Goal: Task Accomplishment & Management: Use online tool/utility

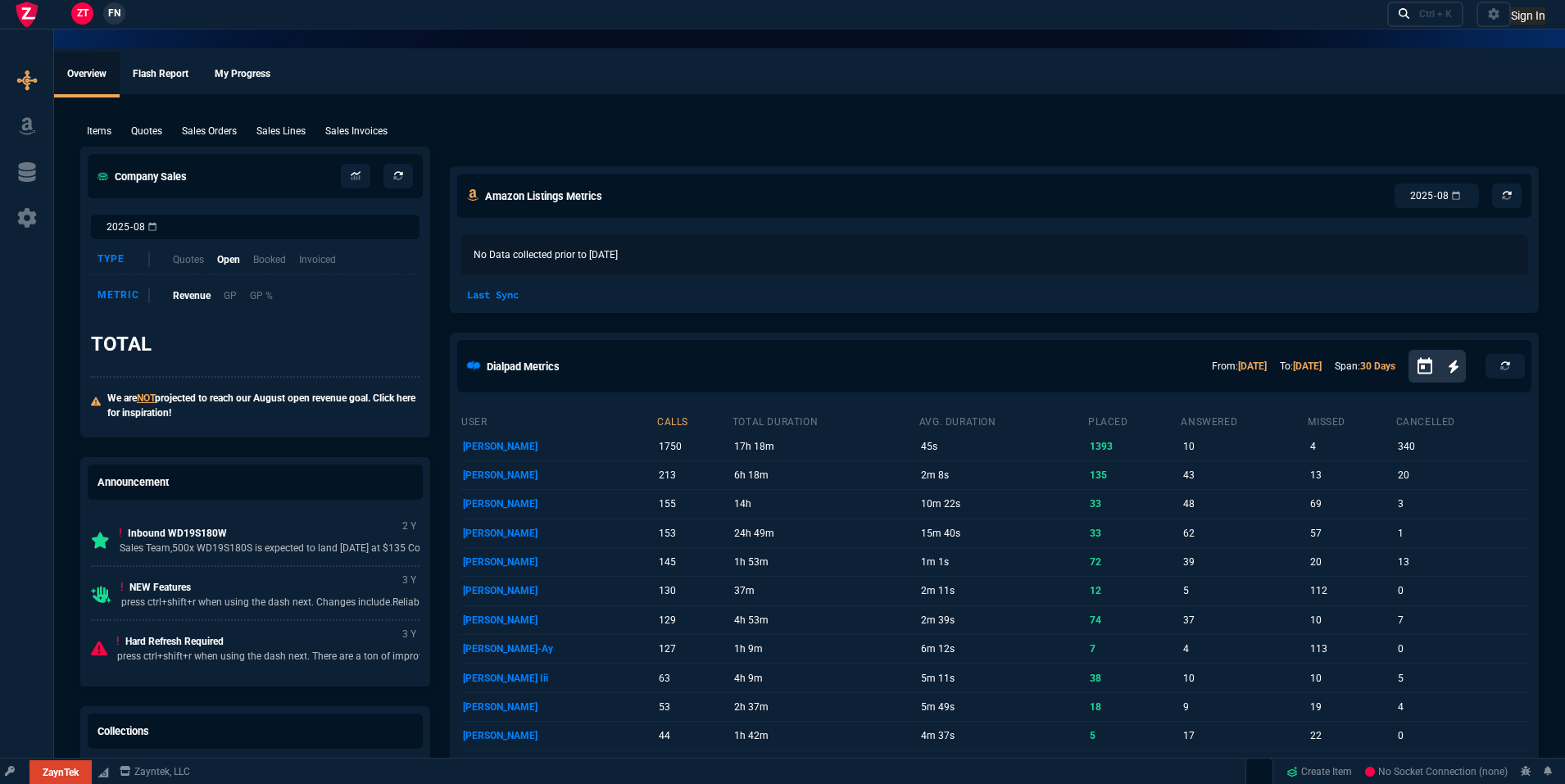
select select "19: totals"
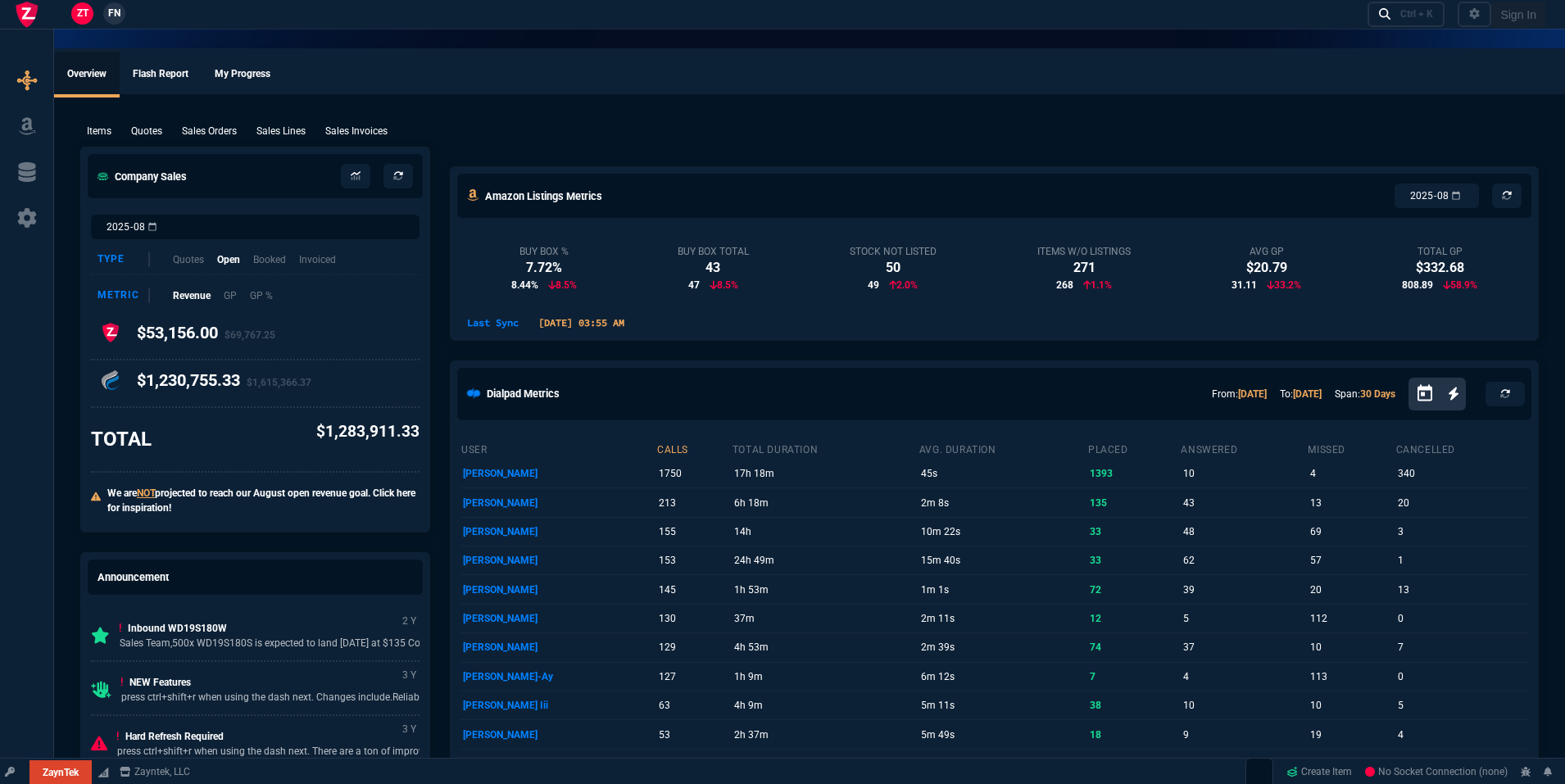
select select "19: totals"
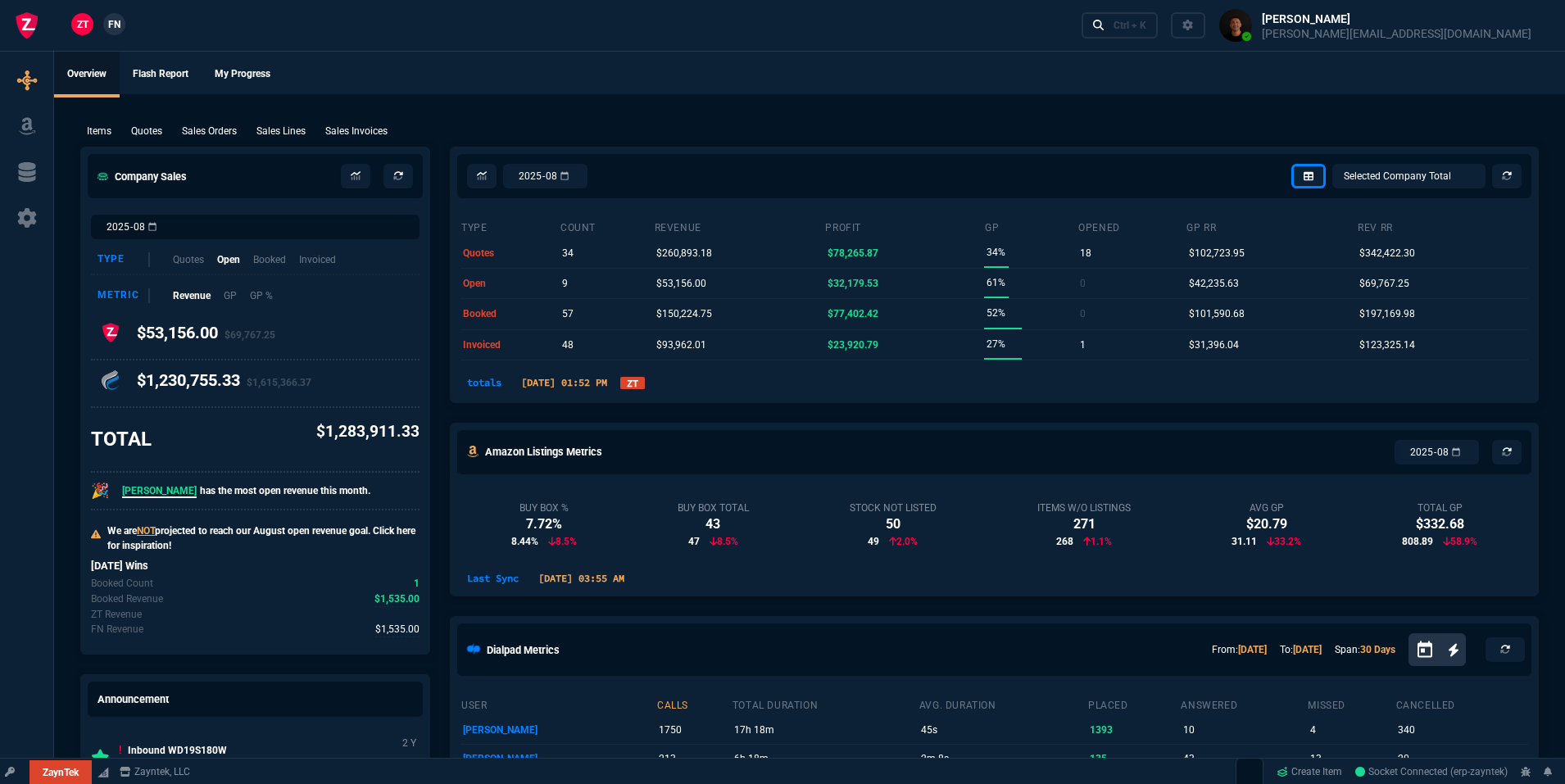
select select
